Goal: Task Accomplishment & Management: Use online tool/utility

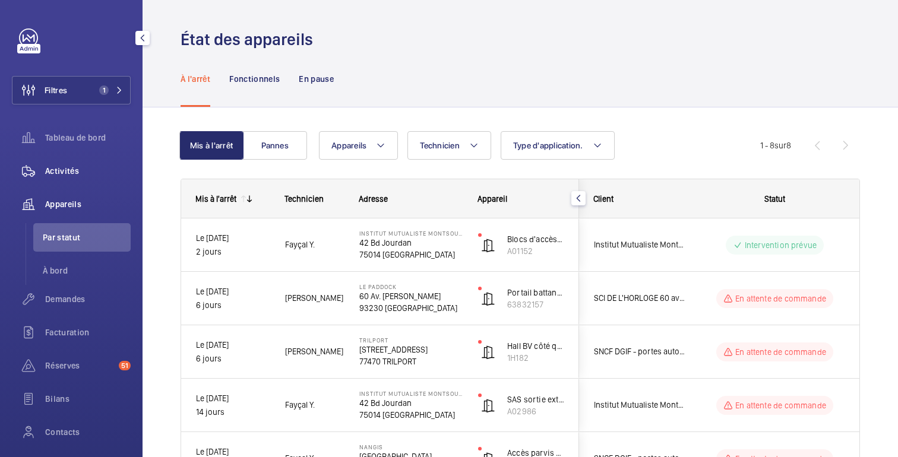
scroll to position [123, 0]
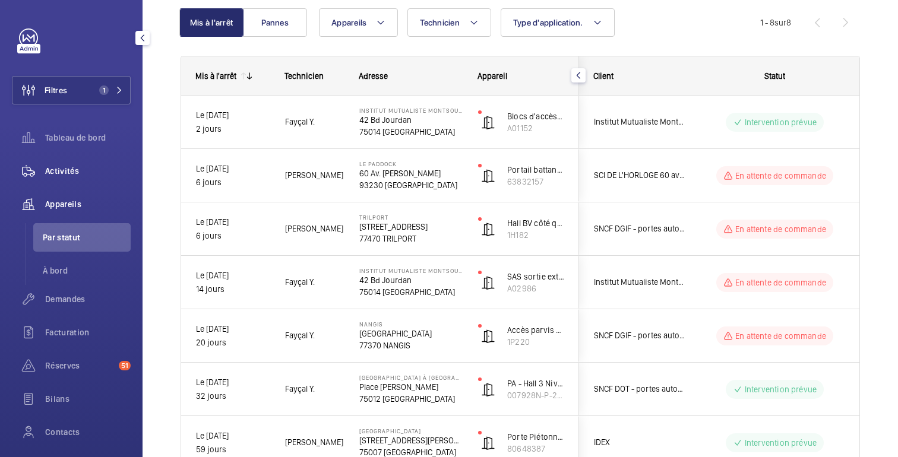
click at [64, 172] on font "Activités" at bounding box center [62, 171] width 34 height 10
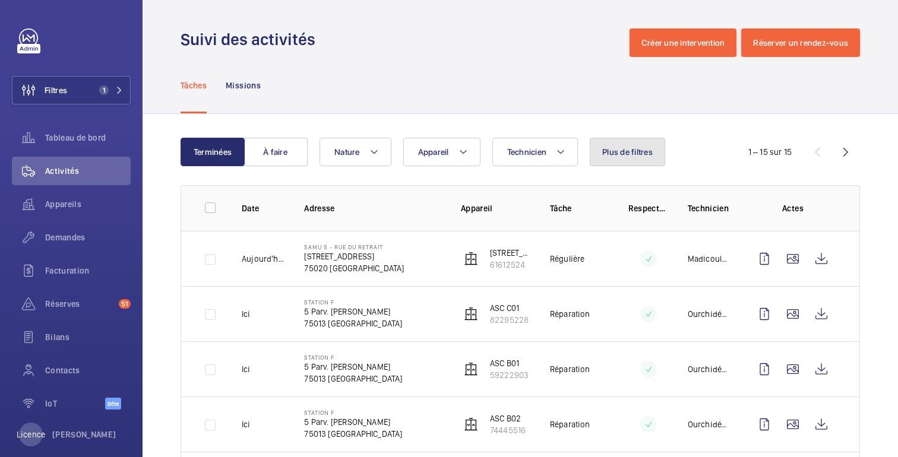
click at [642, 151] on font "Plus de filtres" at bounding box center [627, 152] width 50 height 10
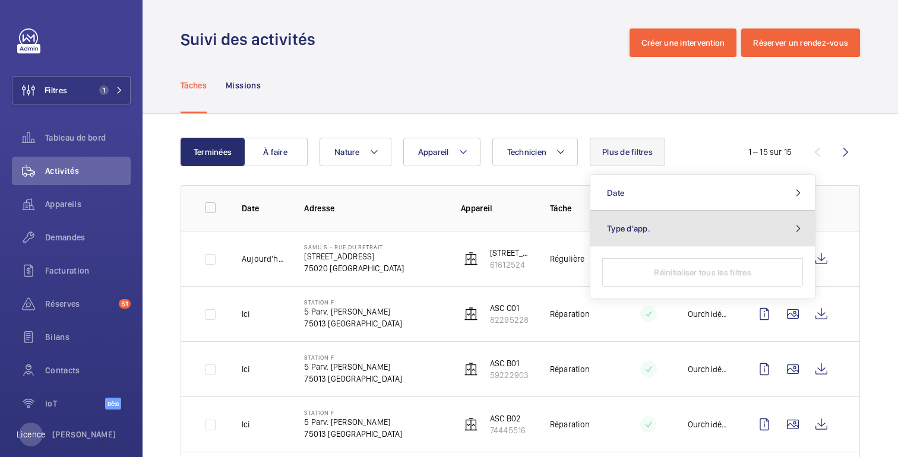
click at [640, 244] on button "Type d'app." at bounding box center [702, 229] width 225 height 36
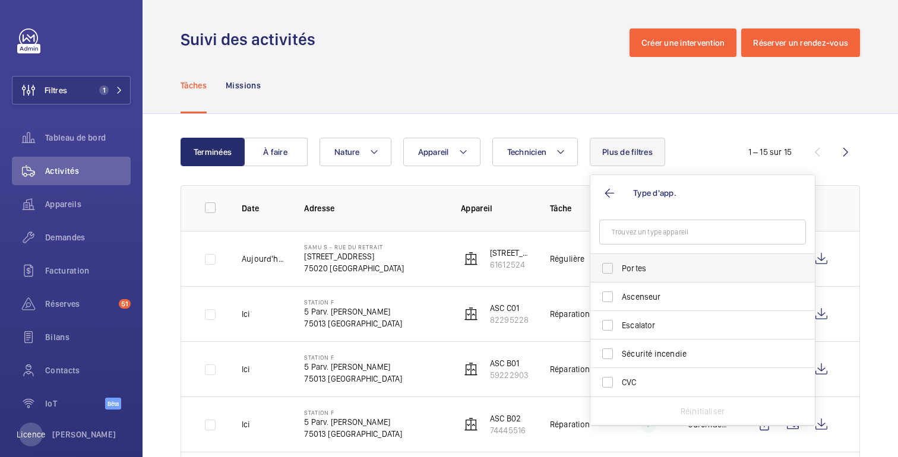
click at [633, 270] on span "Portes" at bounding box center [703, 269] width 163 height 12
click at [620, 270] on input "Portes" at bounding box center [608, 269] width 24 height 24
checkbox input "true"
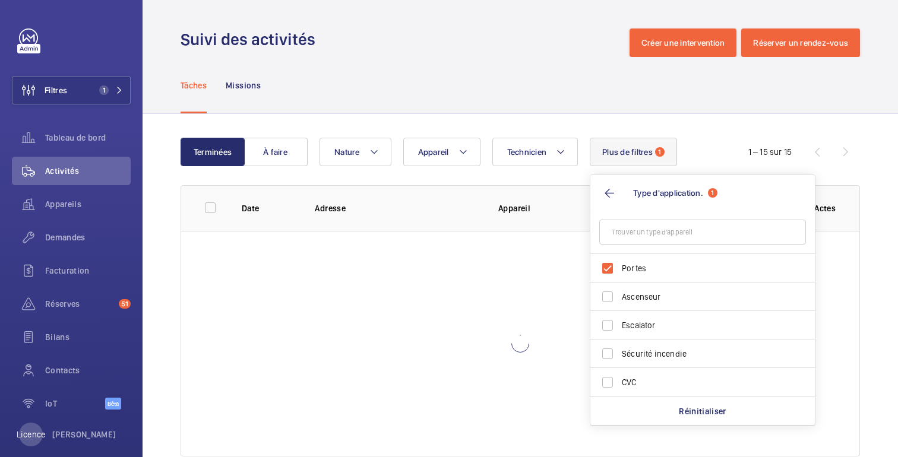
click at [587, 79] on div "Tâches Missions" at bounding box center [521, 85] width 680 height 56
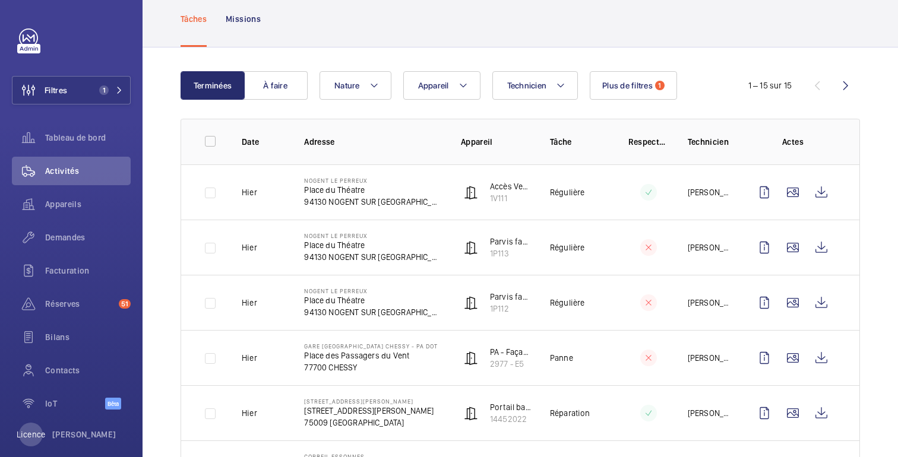
scroll to position [68, 0]
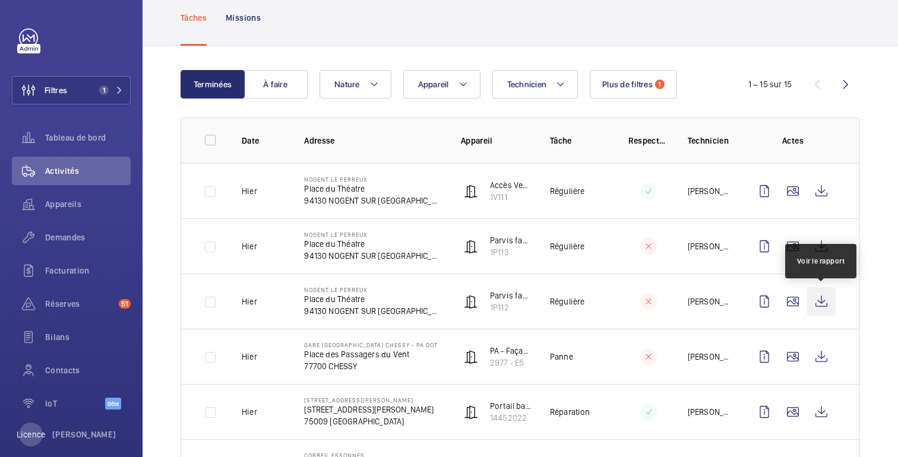
click at [820, 304] on wm-front-icon-button at bounding box center [821, 301] width 29 height 29
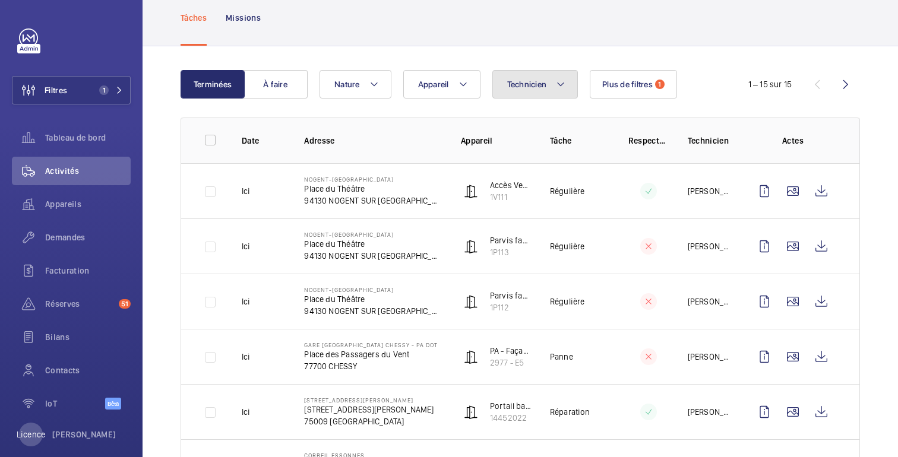
click at [527, 88] on font "Technicien" at bounding box center [527, 85] width 40 height 10
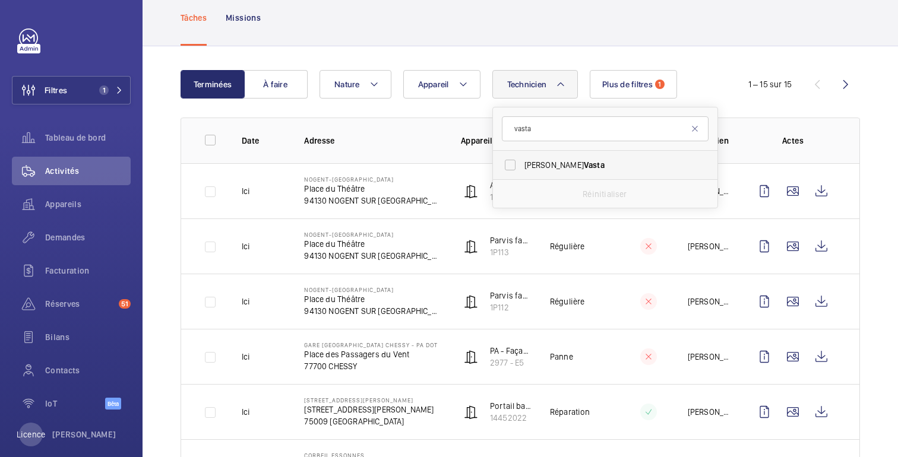
type input "vasta"
click at [558, 162] on span "[PERSON_NAME]" at bounding box center [606, 165] width 163 height 12
click at [522, 162] on input "[PERSON_NAME]" at bounding box center [510, 165] width 24 height 24
checkbox input "true"
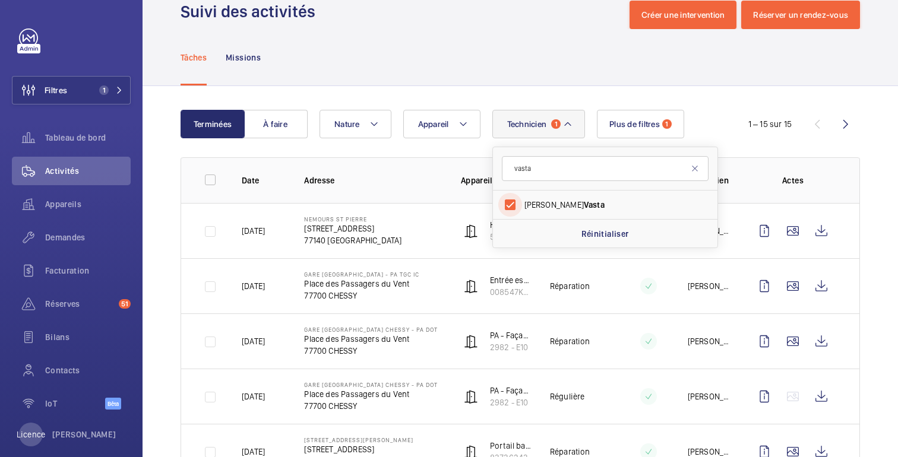
scroll to position [68, 0]
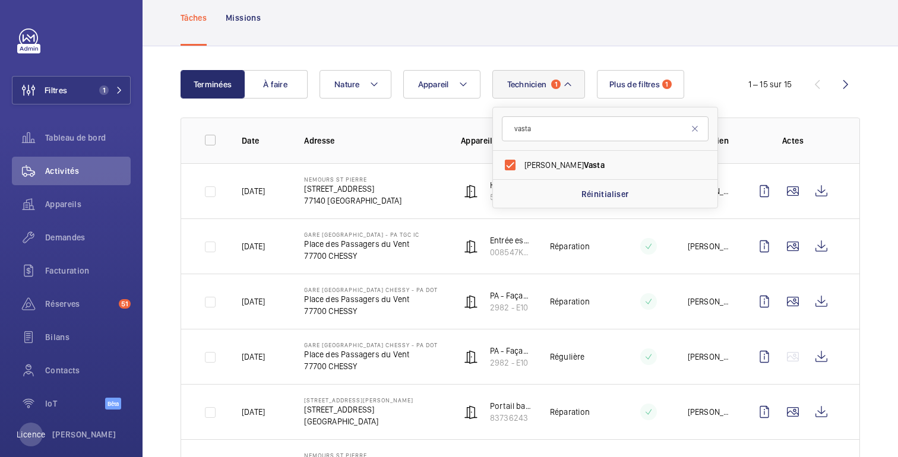
click at [402, 179] on p "NEMOURS ST PIERRE" at bounding box center [352, 179] width 97 height 7
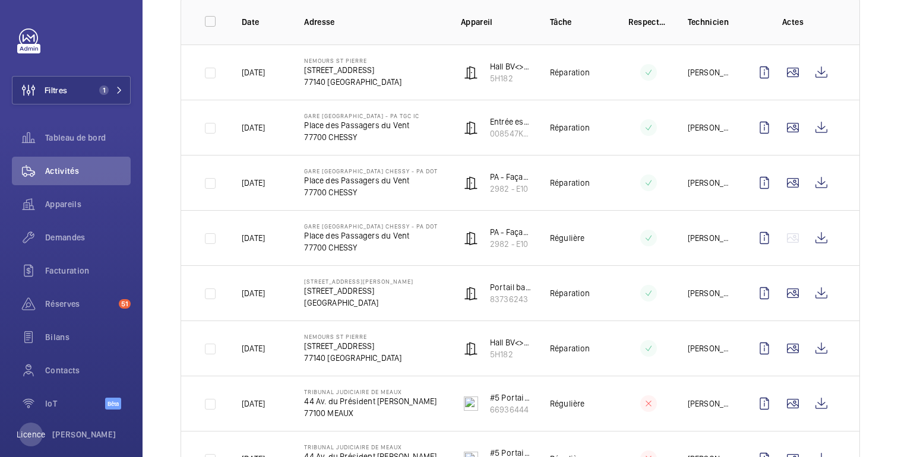
scroll to position [0, 0]
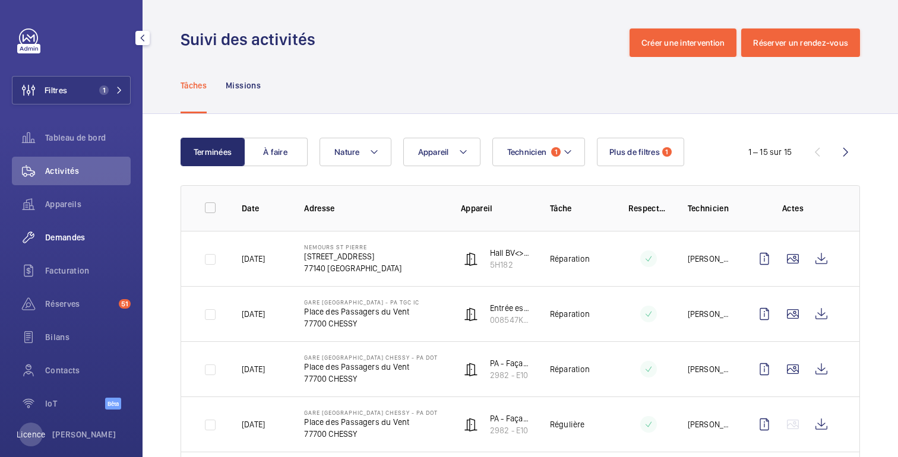
click at [64, 233] on font "Demandes" at bounding box center [65, 238] width 40 height 10
